Goal: Find specific page/section: Find specific page/section

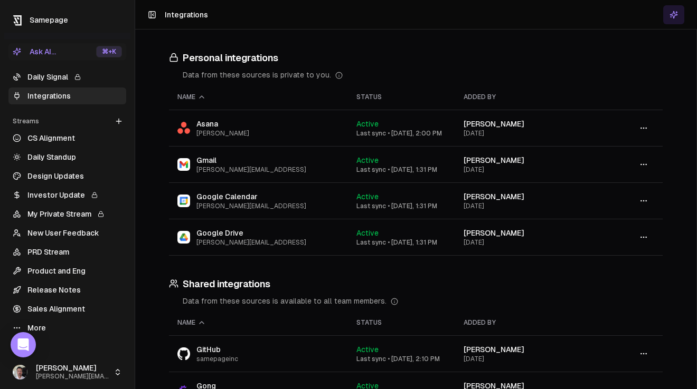
scroll to position [3509, 0]
click at [670, 22] on button at bounding box center [673, 14] width 21 height 19
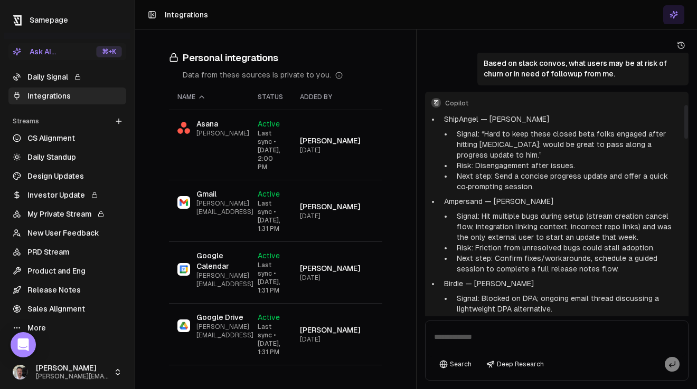
scroll to position [407, 0]
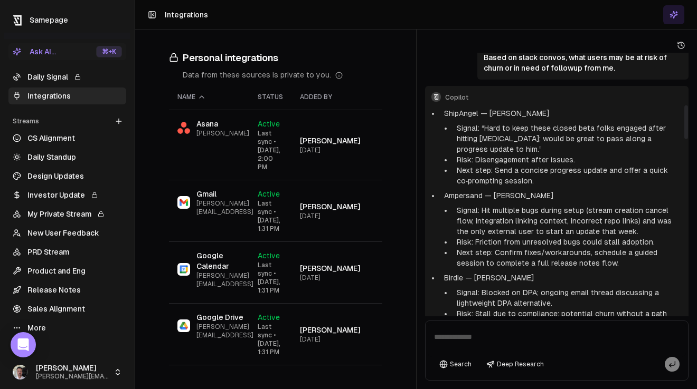
click at [553, 62] on p "Based on slack convos, what users may be at risk of churn or in need of followu…" at bounding box center [582, 62] width 198 height 21
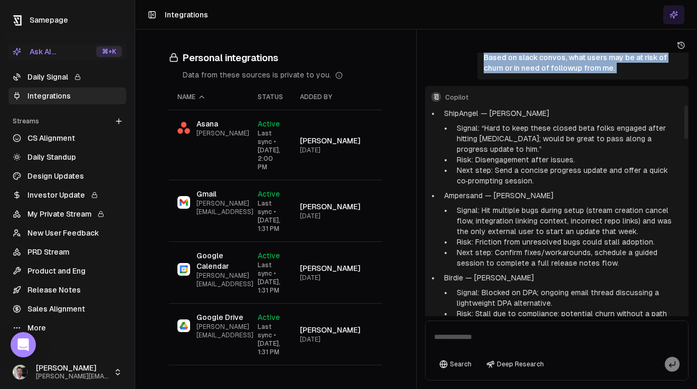
click at [553, 62] on p "Based on slack convos, what users may be at risk of churn or in need of followu…" at bounding box center [582, 62] width 198 height 21
copy div "Based on slack convos, what users may be at risk of churn or in need of followu…"
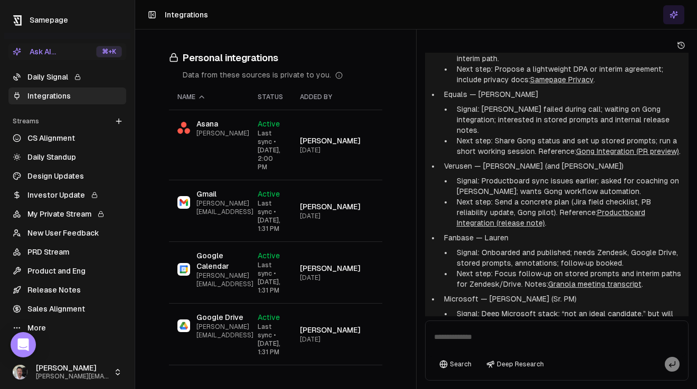
scroll to position [1619, 0]
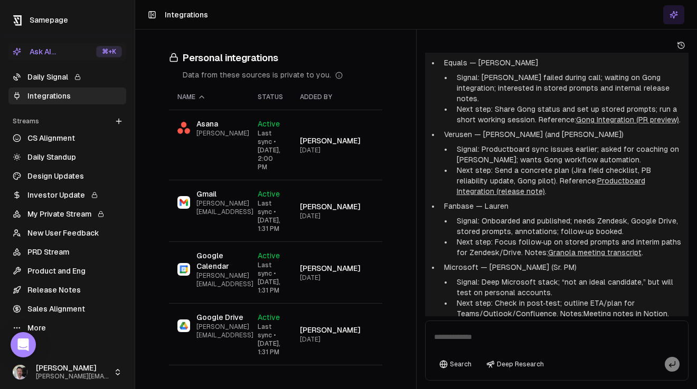
click at [40, 78] on link "Daily Signal" at bounding box center [67, 77] width 118 height 17
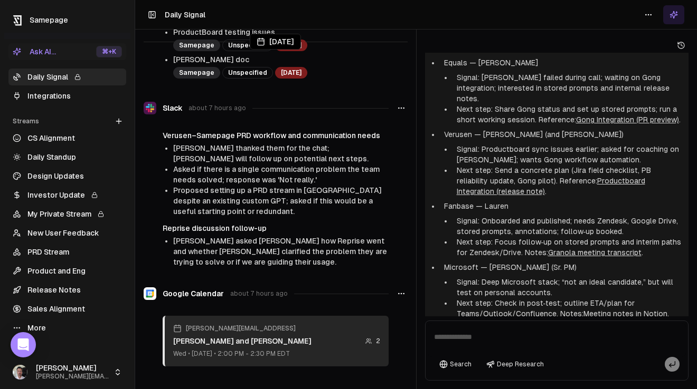
scroll to position [565, 0]
